Goal: Transaction & Acquisition: Purchase product/service

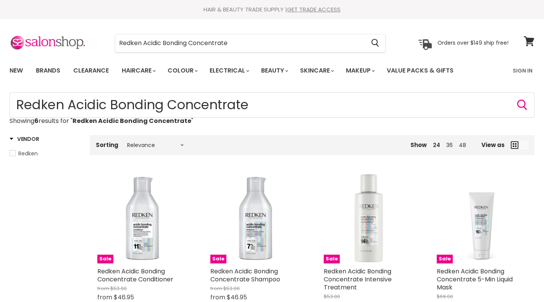
scroll to position [166, 0]
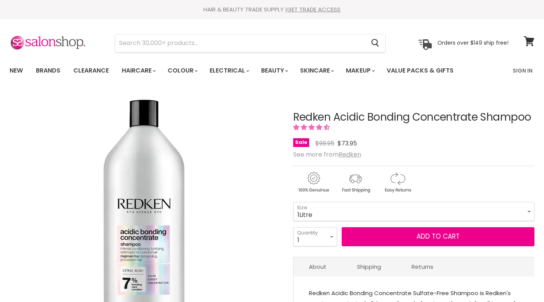
select select "1Litre"
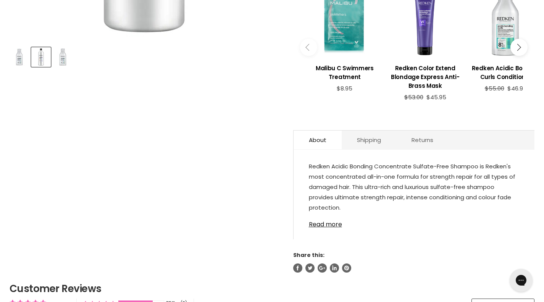
scroll to position [335, 0]
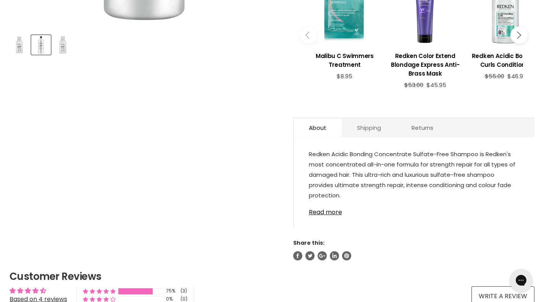
click at [378, 128] on link "Shipping" at bounding box center [369, 127] width 55 height 19
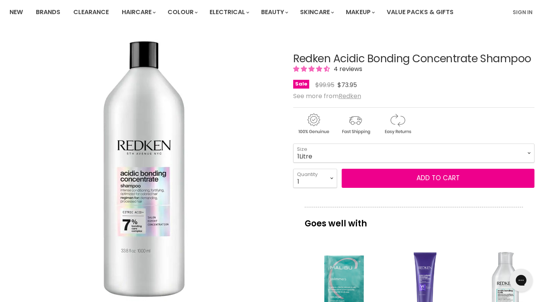
scroll to position [0, 0]
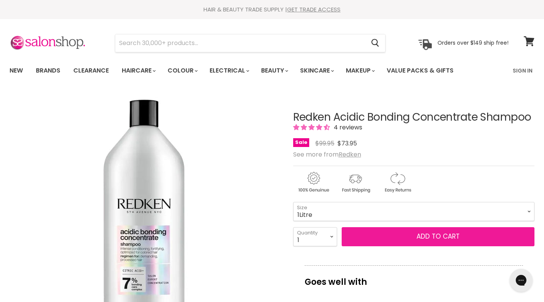
click at [435, 238] on button "Add to cart" at bounding box center [438, 236] width 193 height 19
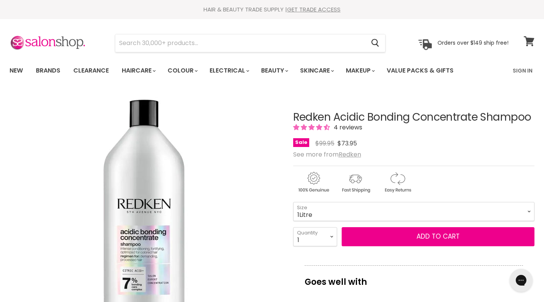
click at [529, 38] on icon at bounding box center [529, 41] width 10 height 10
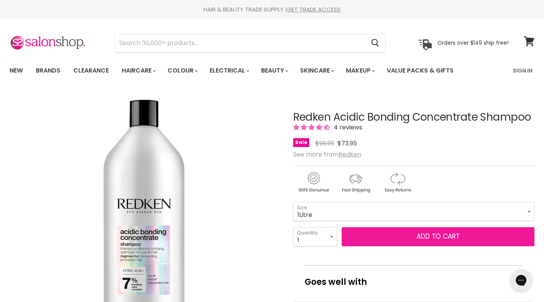
click at [411, 239] on button "Add to cart" at bounding box center [438, 236] width 193 height 19
click at [453, 238] on span "Add to cart" at bounding box center [438, 236] width 43 height 9
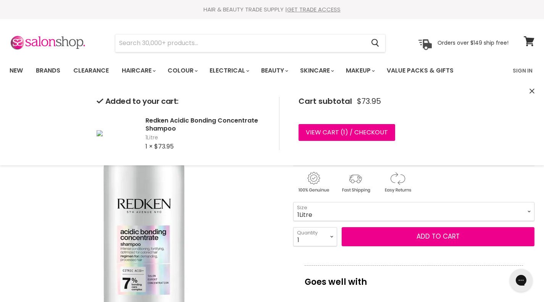
click at [249, 235] on img "Redken Acidic Bonding Concentrate Shampoo image. Click or Scroll to Zoom." at bounding box center [144, 227] width 267 height 267
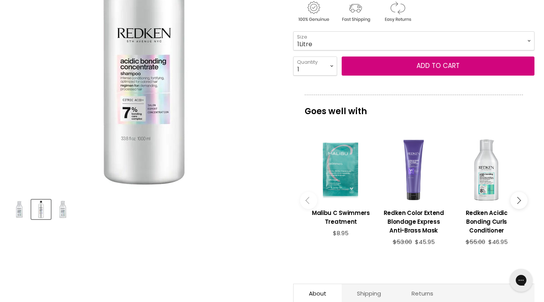
scroll to position [171, 0]
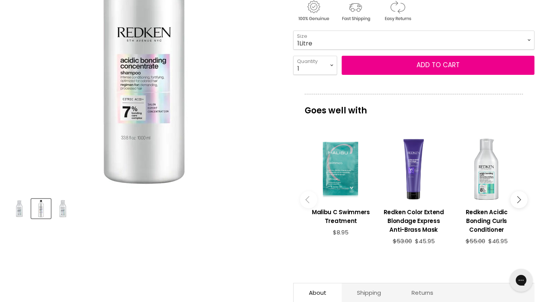
click at [520, 201] on button "Main content" at bounding box center [519, 199] width 17 height 17
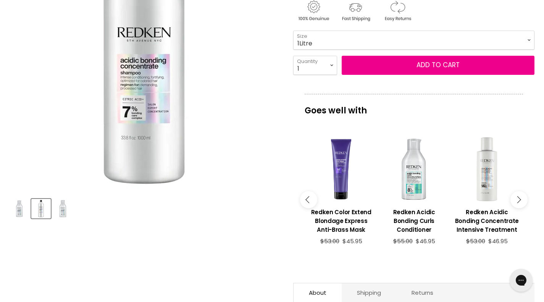
click at [520, 201] on button "Main content" at bounding box center [519, 199] width 17 height 17
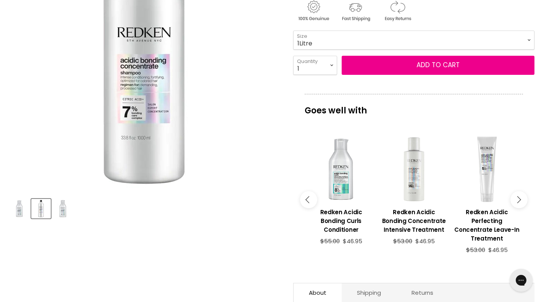
click at [520, 201] on button "Main content" at bounding box center [519, 199] width 17 height 17
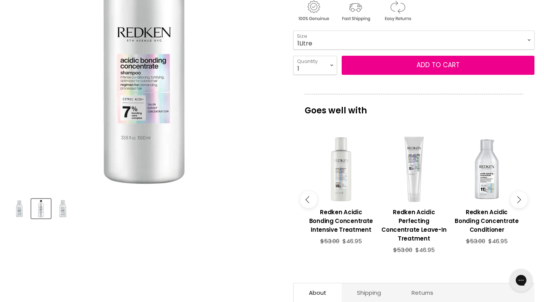
click at [520, 201] on button "Main content" at bounding box center [519, 199] width 17 height 17
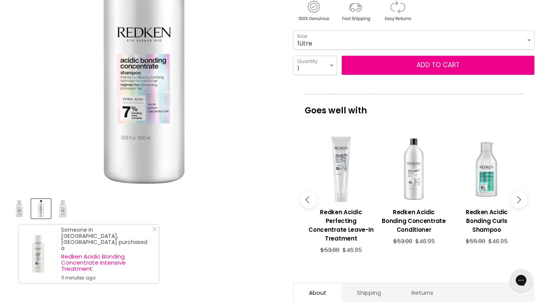
click at [414, 173] on div "Main content" at bounding box center [414, 169] width 65 height 65
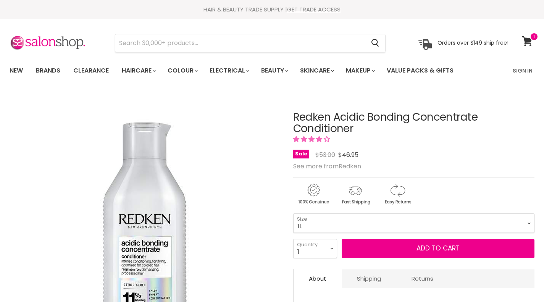
click at [293, 213] on select "300ml 500ml 1L" at bounding box center [414, 222] width 242 height 19
select select "1L"
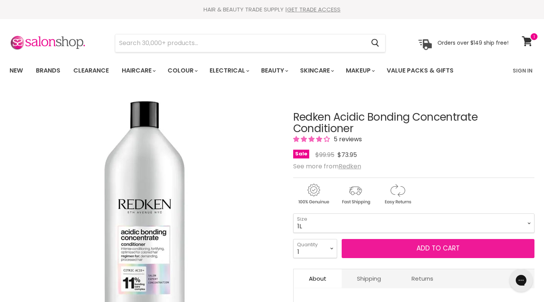
click at [394, 247] on button "Add to cart" at bounding box center [438, 248] width 193 height 19
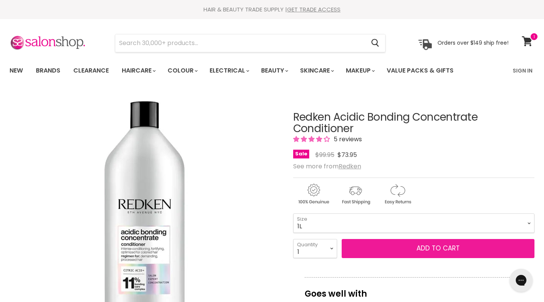
click at [441, 248] on button "Add to cart" at bounding box center [438, 248] width 193 height 19
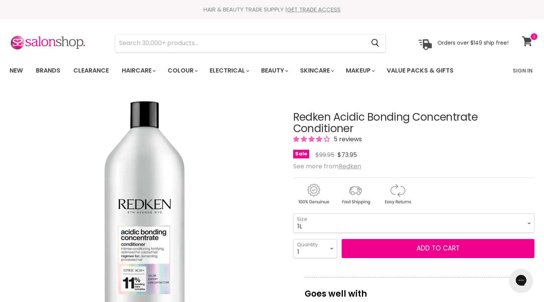
click at [530, 35] on link "View cart" at bounding box center [528, 41] width 20 height 18
